Goal: Contribute content

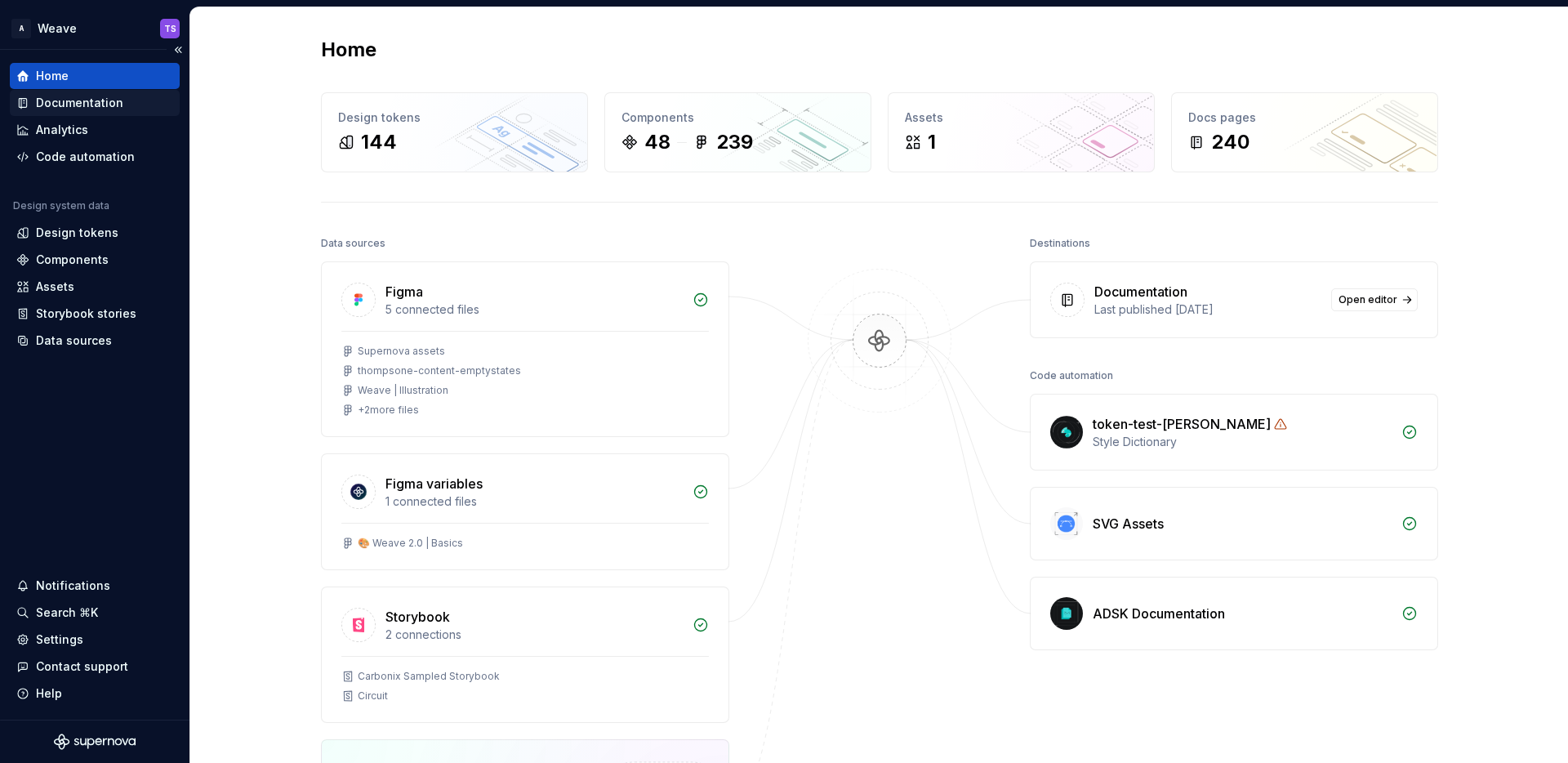
click at [96, 104] on div "Documentation" at bounding box center [80, 102] width 88 height 16
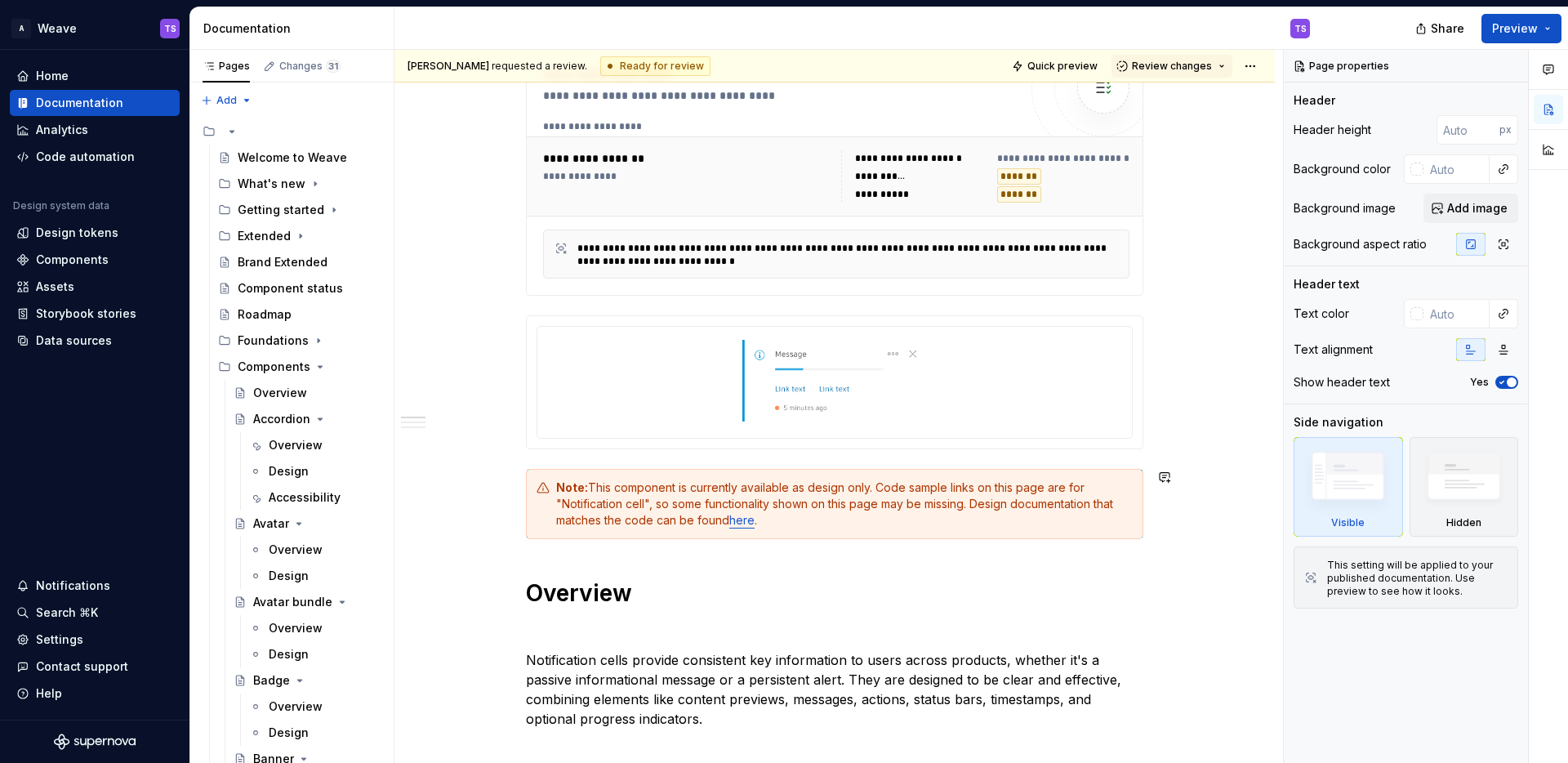
scroll to position [296, 0]
type textarea "*"
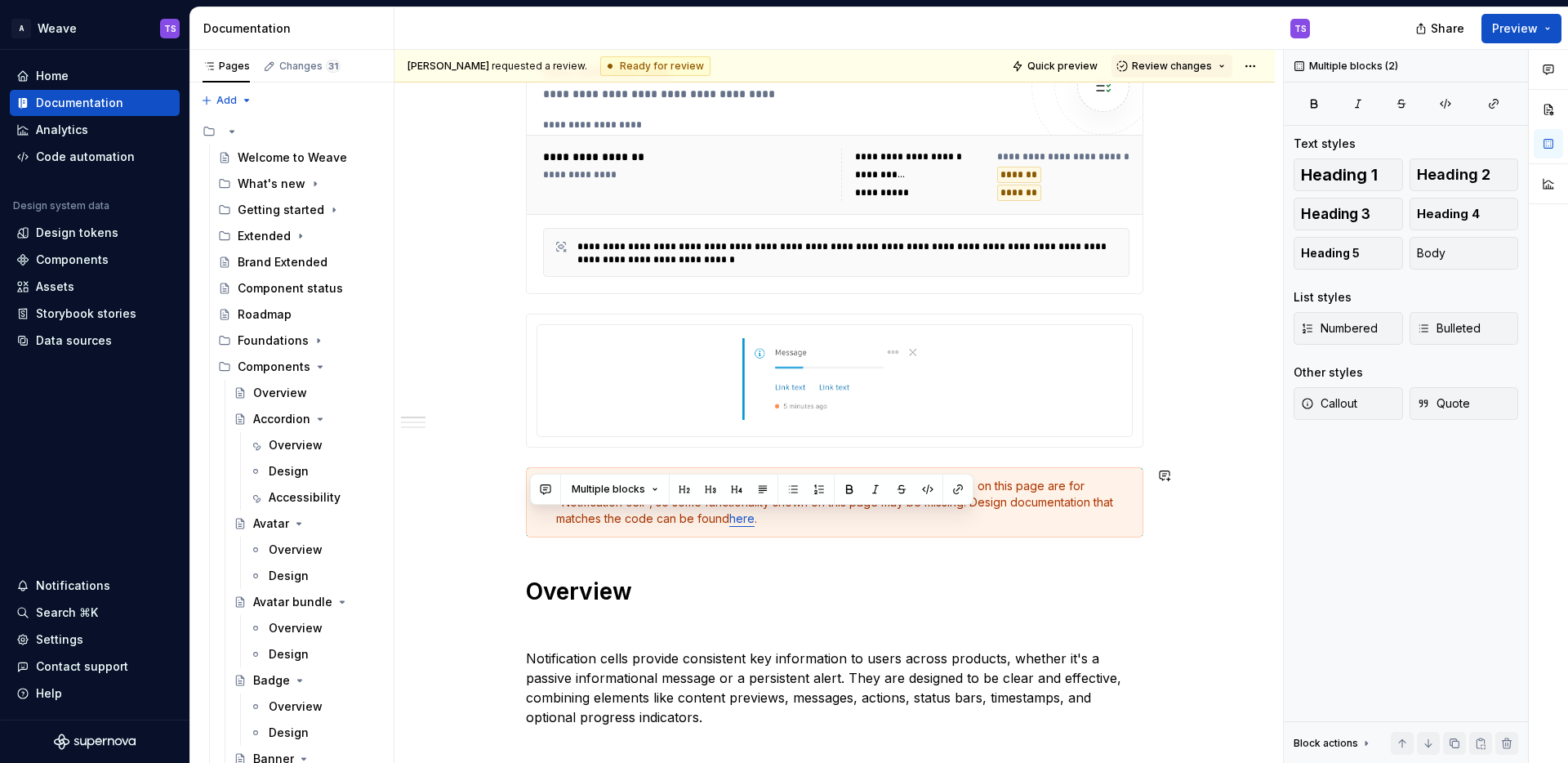
drag, startPoint x: 781, startPoint y: 523, endPoint x: 641, endPoint y: 556, distance: 143.8
click at [794, 582] on h1 "Overview" at bounding box center [834, 591] width 617 height 29
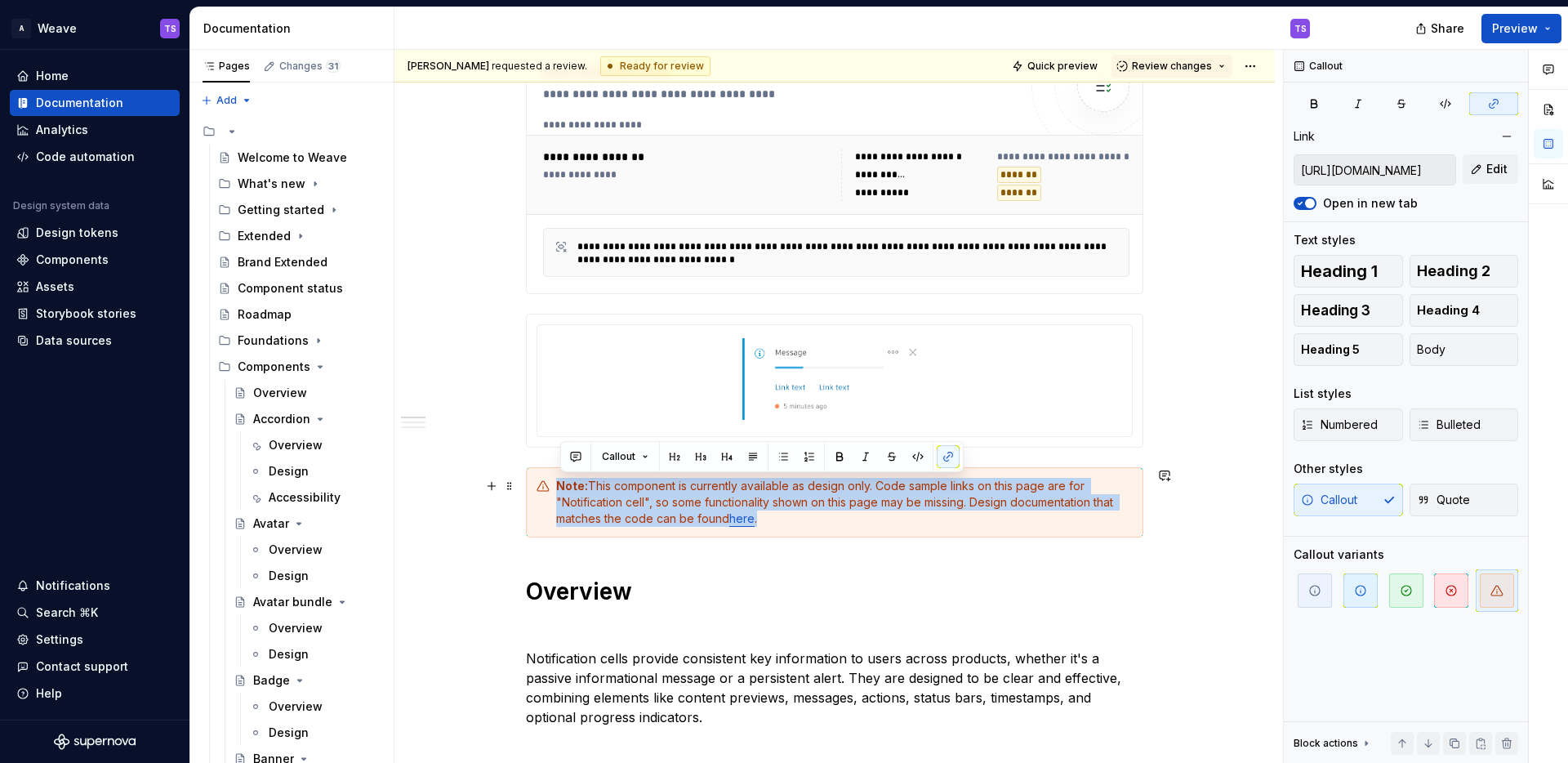
drag, startPoint x: 788, startPoint y: 522, endPoint x: 552, endPoint y: 484, distance: 239.0
click at [552, 484] on div "Note: This component is currently available as design only. Code sample links o…" at bounding box center [834, 503] width 617 height 70
copy div "Note: This component is currently available as design only. Code sample links o…"
click at [754, 522] on link "here" at bounding box center [741, 518] width 25 height 14
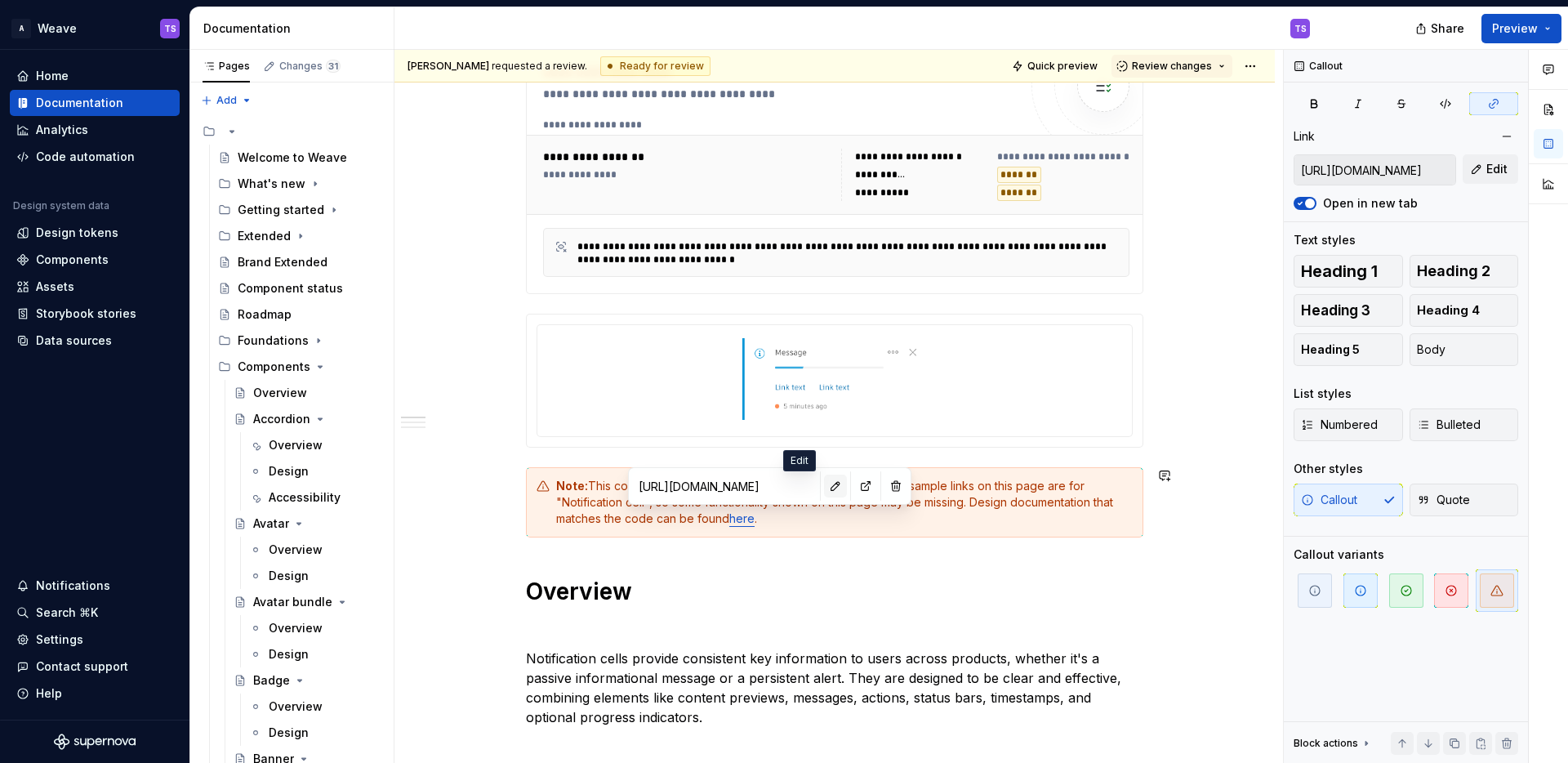
click at [824, 486] on button "button" at bounding box center [835, 485] width 23 height 23
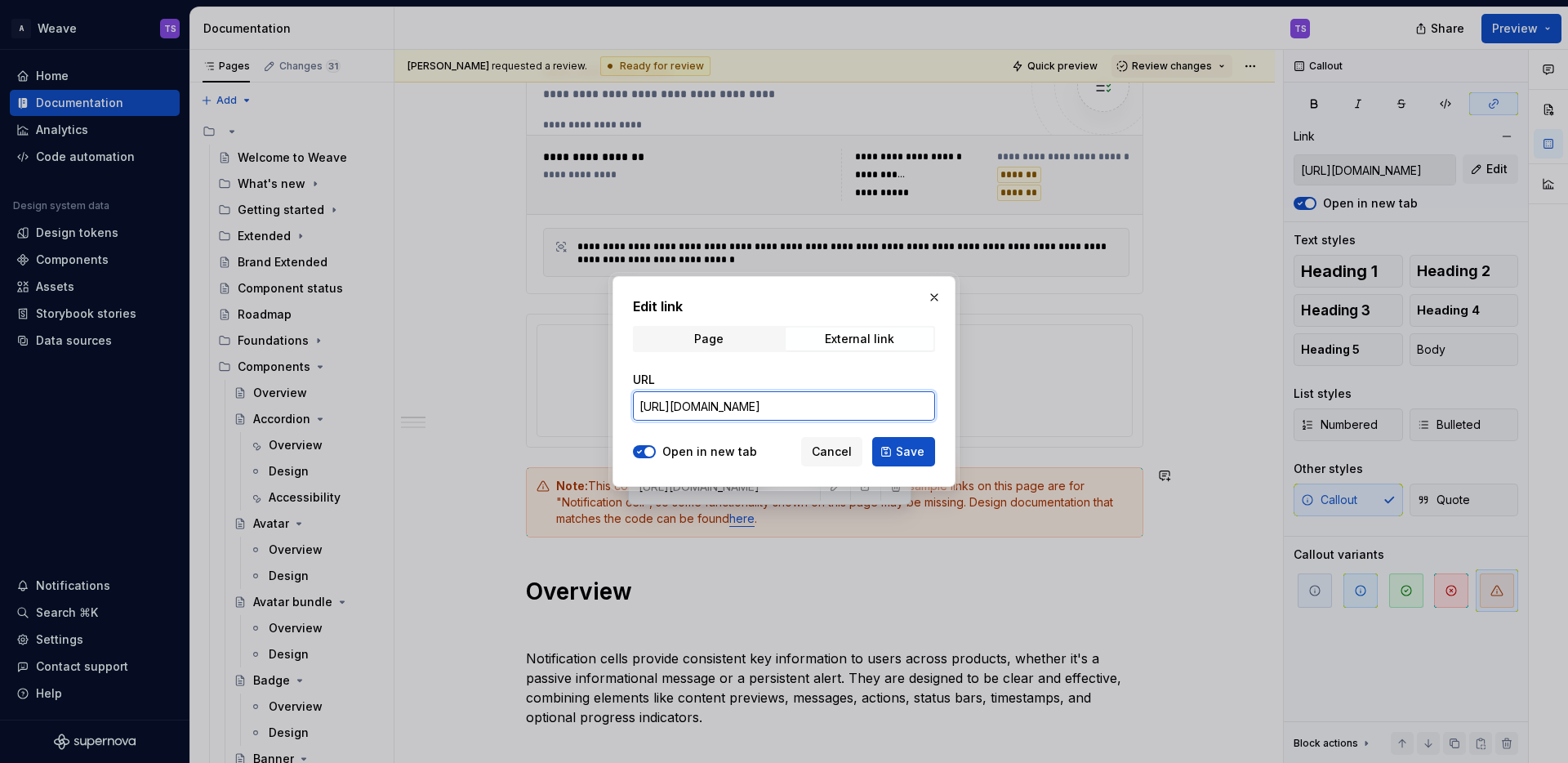
click at [805, 412] on input "[URL][DOMAIN_NAME]" at bounding box center [784, 406] width 302 height 29
click at [936, 299] on button "button" at bounding box center [934, 297] width 23 height 23
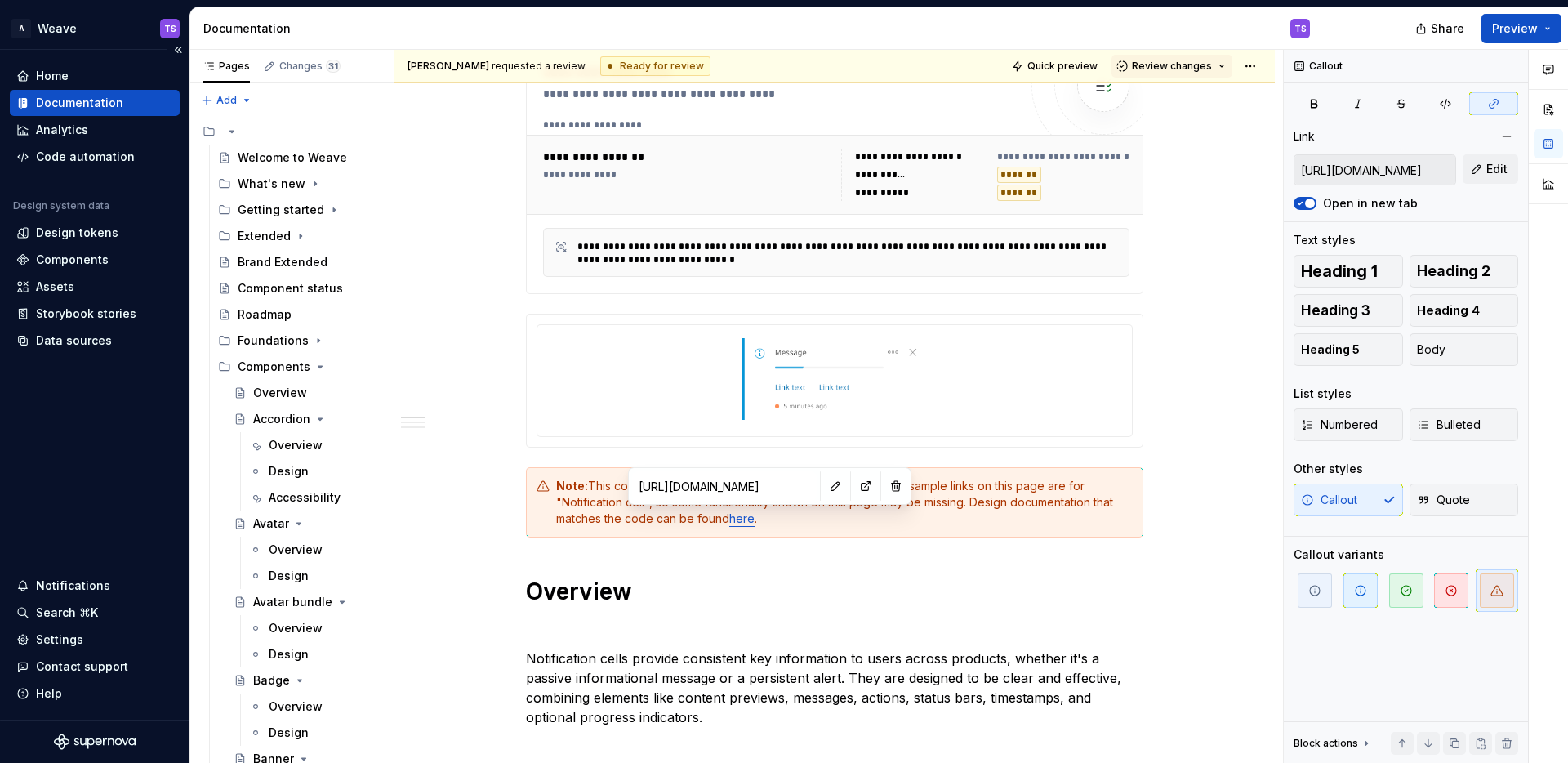
type textarea "*"
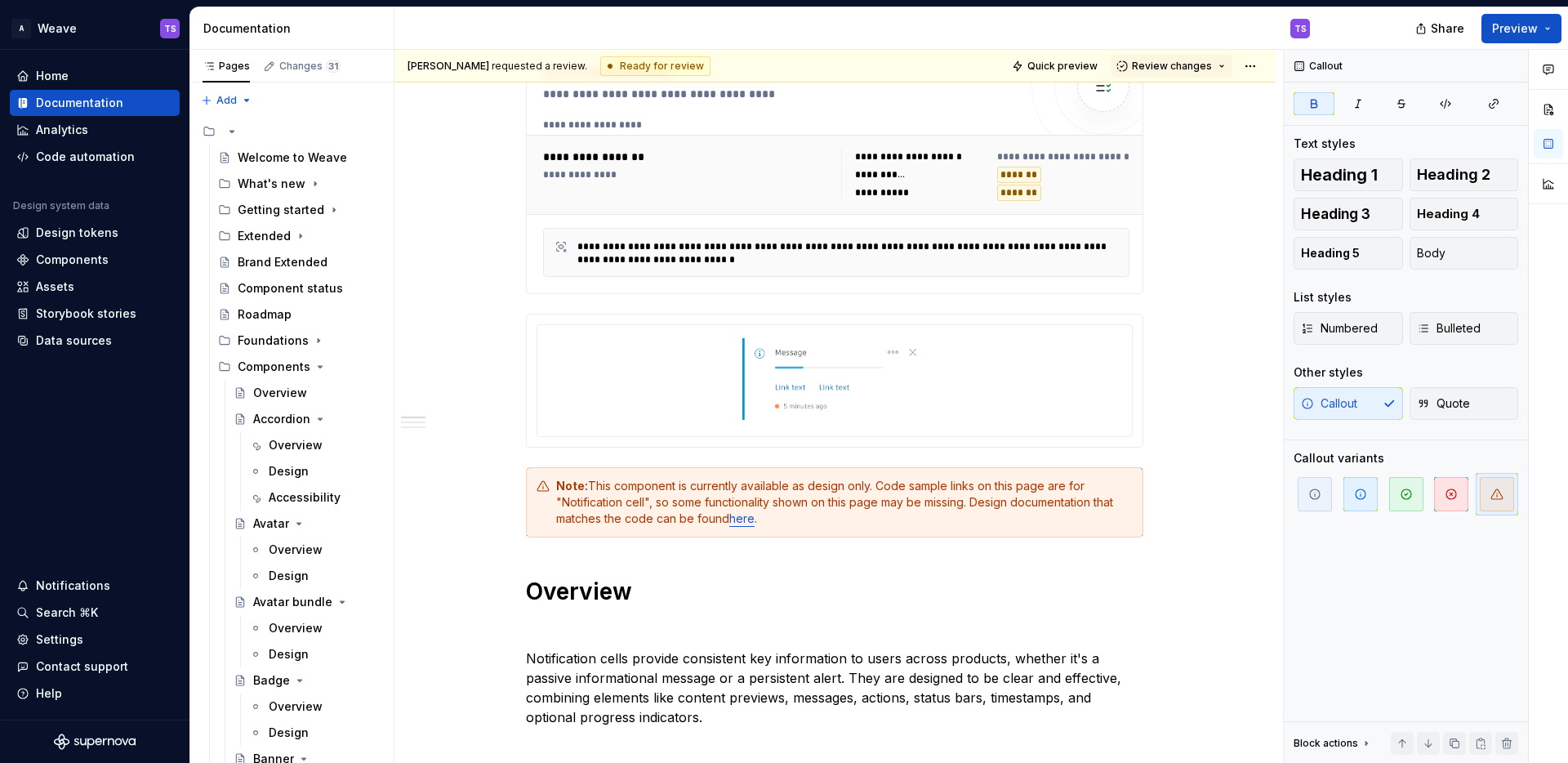
click at [639, 505] on div "Note: This component is currently available as design only. Code sample links o…" at bounding box center [844, 502] width 577 height 49
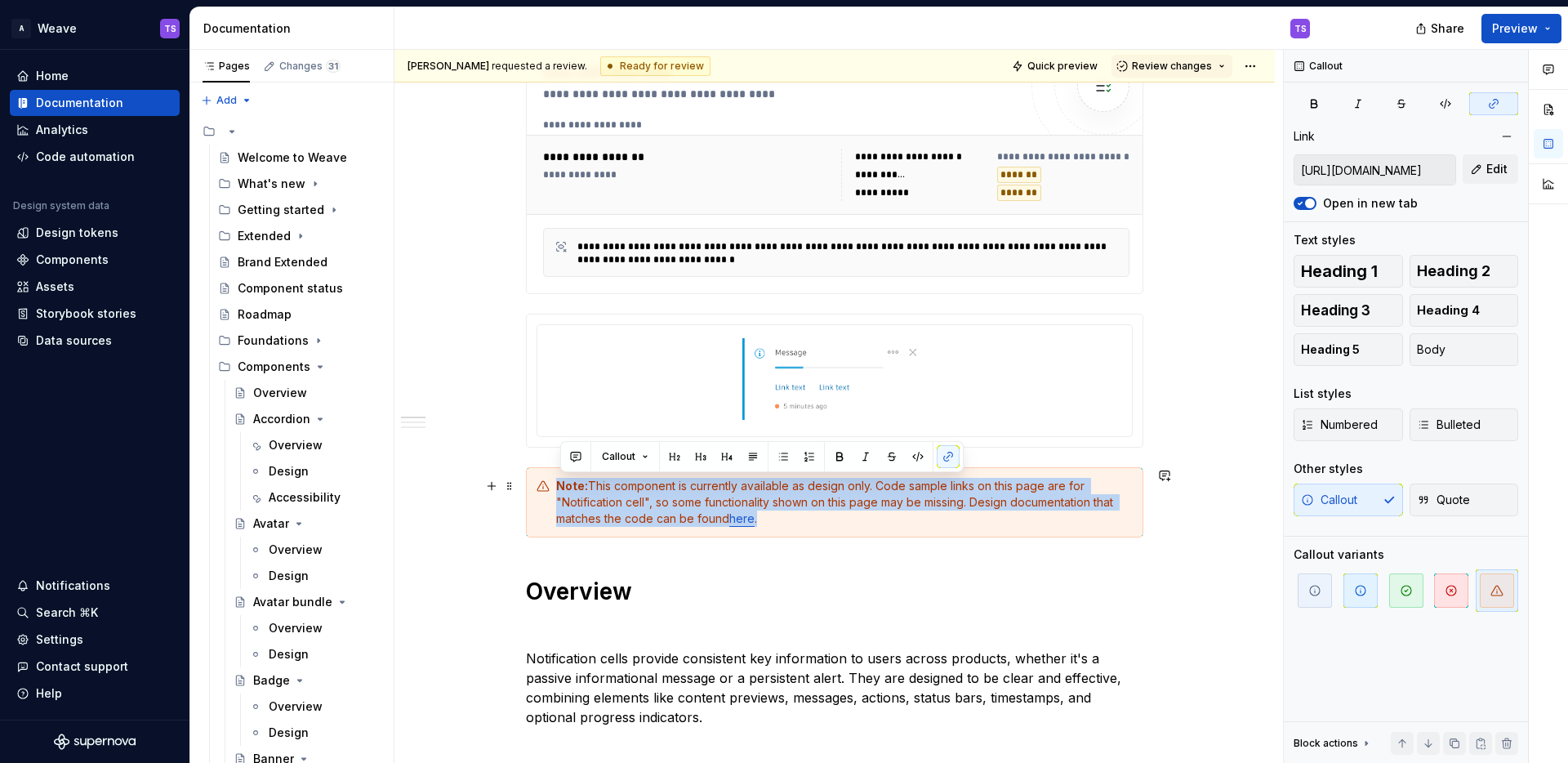
click at [639, 505] on div "Note: This component is currently available as design only. Code sample links o…" at bounding box center [844, 502] width 577 height 49
click at [641, 506] on div "Note: This component is currently available as design only. Code sample links o…" at bounding box center [844, 502] width 577 height 49
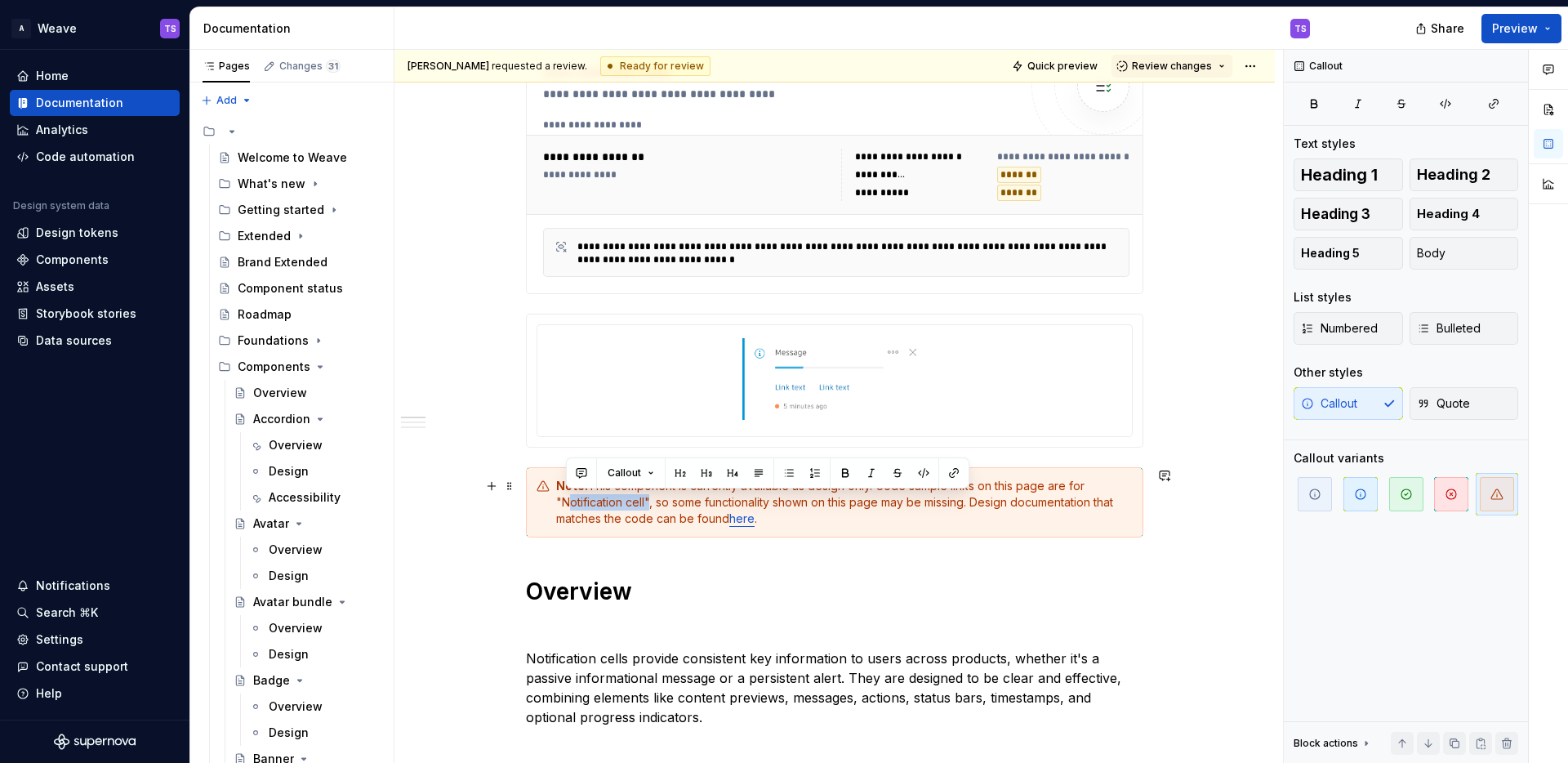
drag, startPoint x: 650, startPoint y: 504, endPoint x: 568, endPoint y: 497, distance: 82.3
click at [568, 497] on div "Note: This component is currently available as design only. Code sample links o…" at bounding box center [844, 502] width 577 height 49
click at [951, 476] on button "button" at bounding box center [954, 473] width 23 height 23
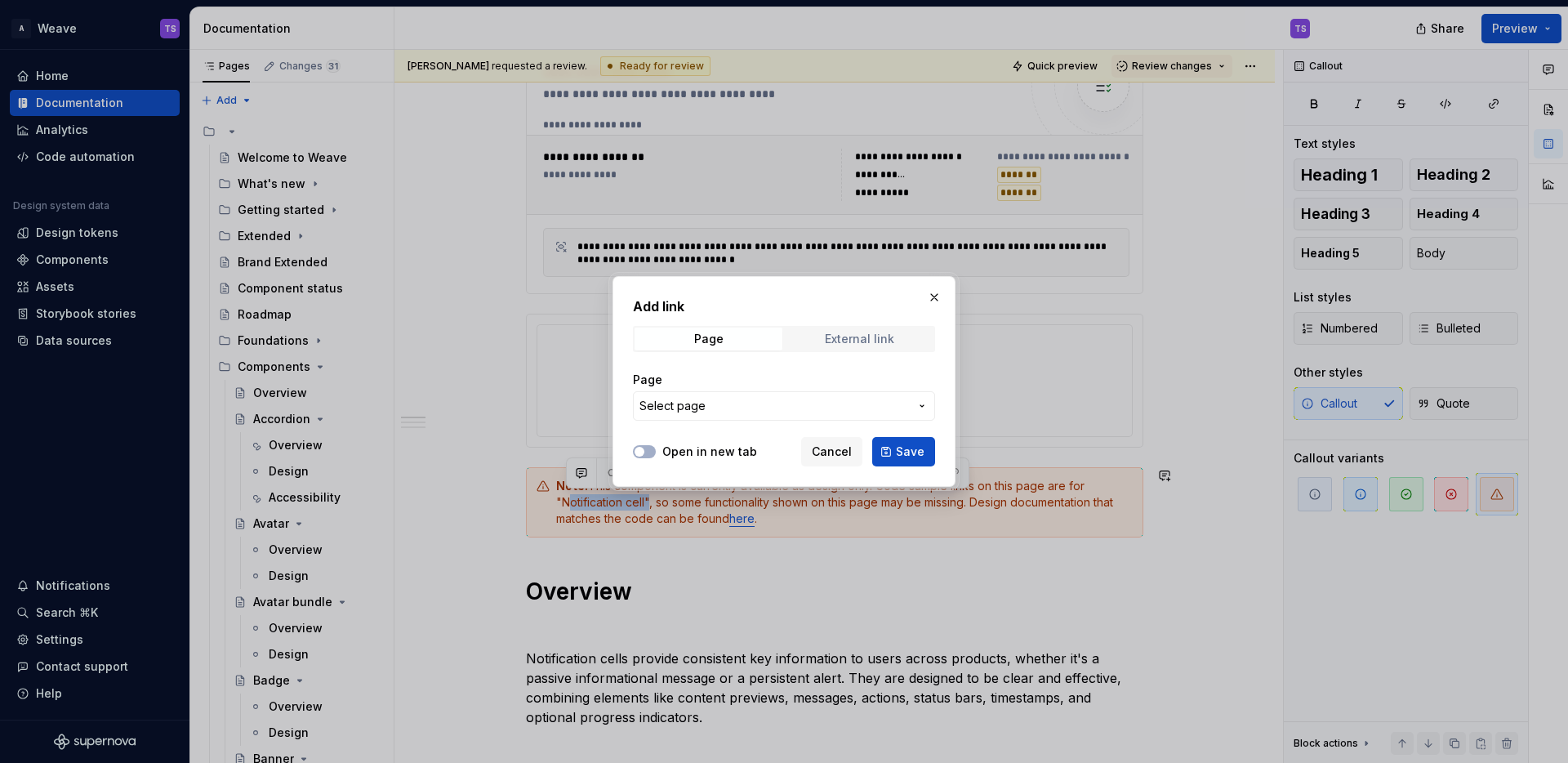
click at [860, 345] on div "External link" at bounding box center [859, 339] width 70 height 13
click at [745, 408] on input "URL" at bounding box center [784, 406] width 302 height 29
type input "#"
click at [900, 450] on span "Save" at bounding box center [910, 451] width 28 height 16
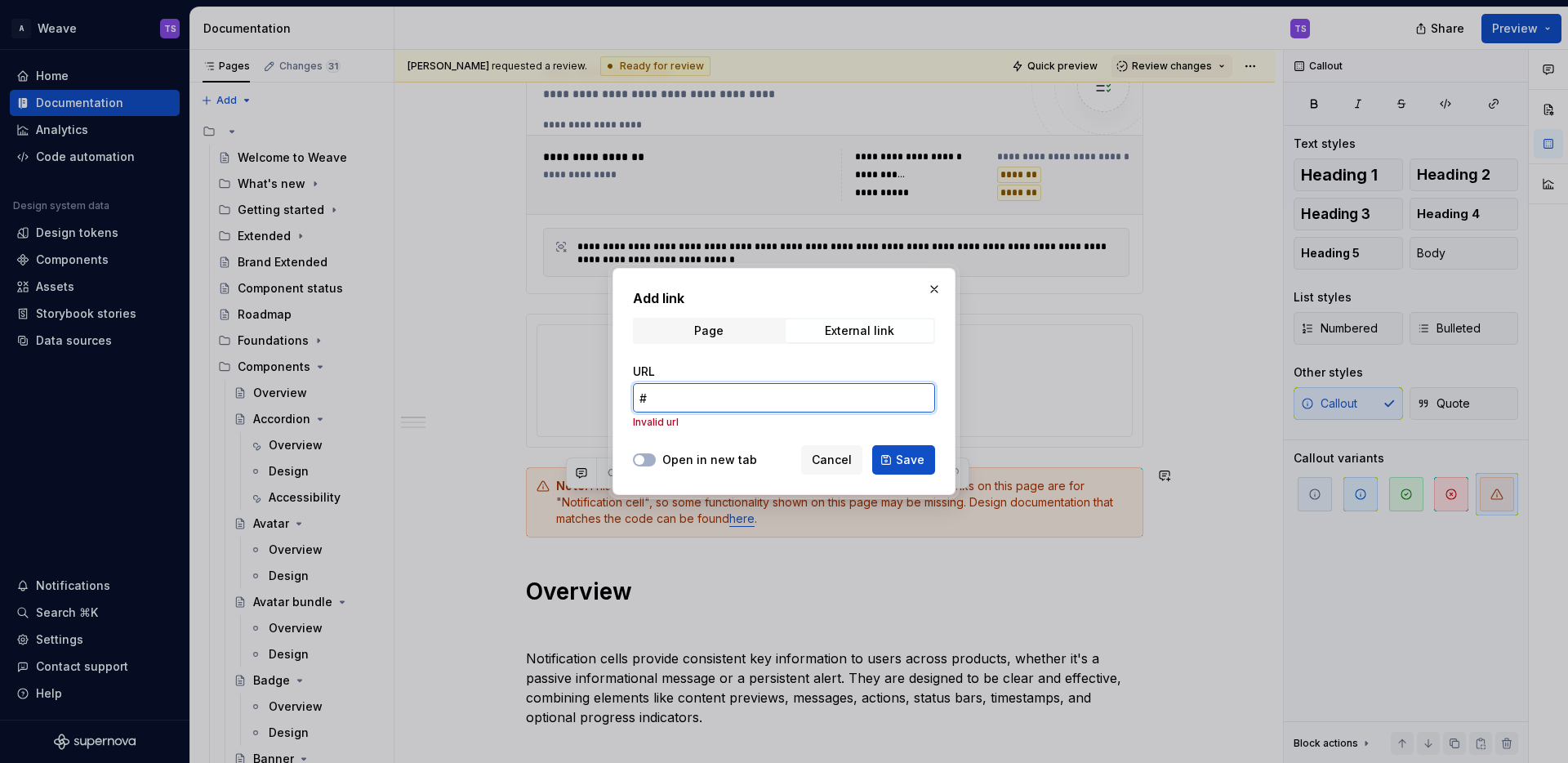
click at [673, 398] on input "#" at bounding box center [784, 398] width 302 height 29
click at [935, 288] on button "button" at bounding box center [934, 289] width 23 height 23
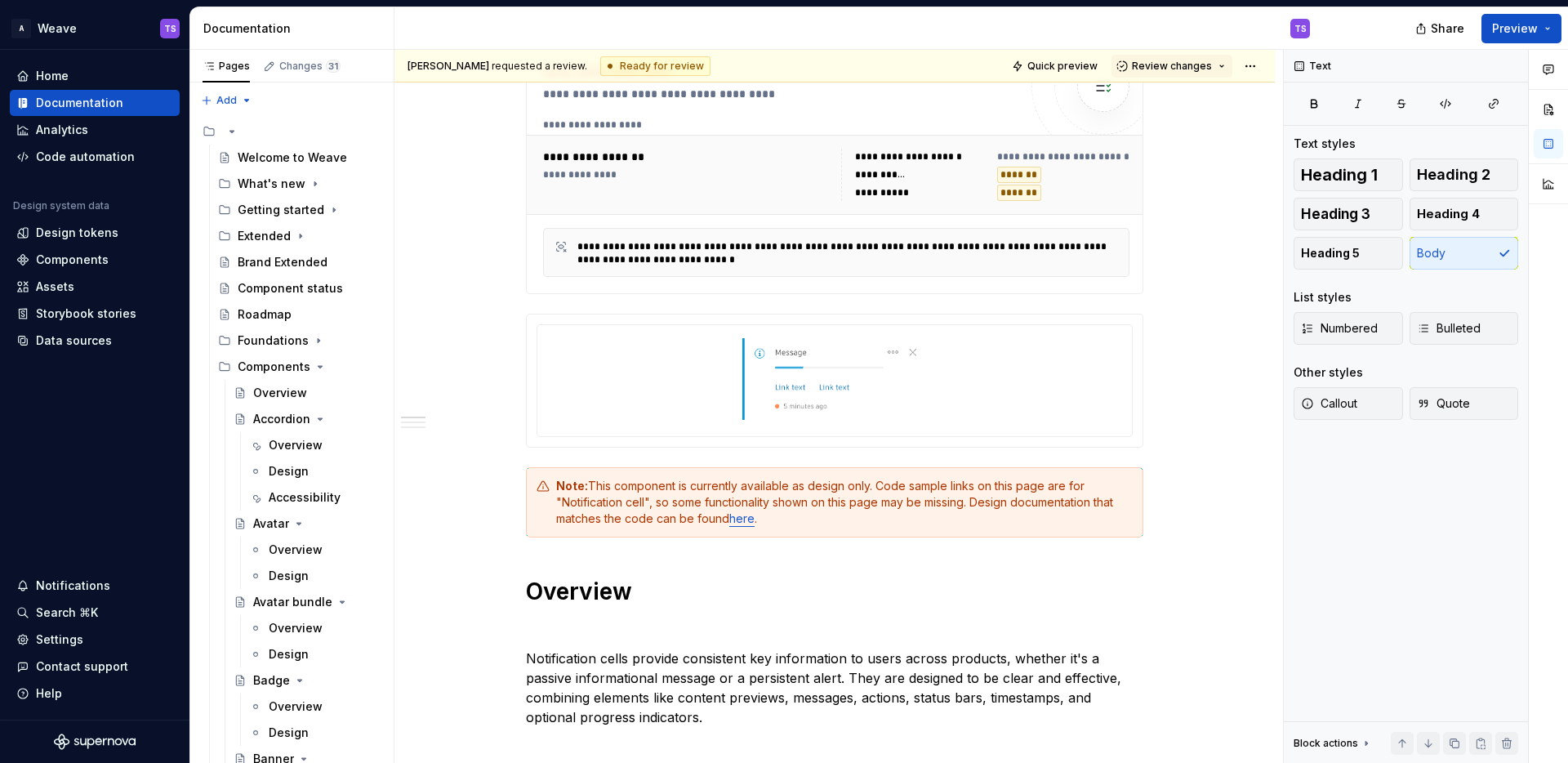
type textarea "*"
